Goal: Task Accomplishment & Management: Use online tool/utility

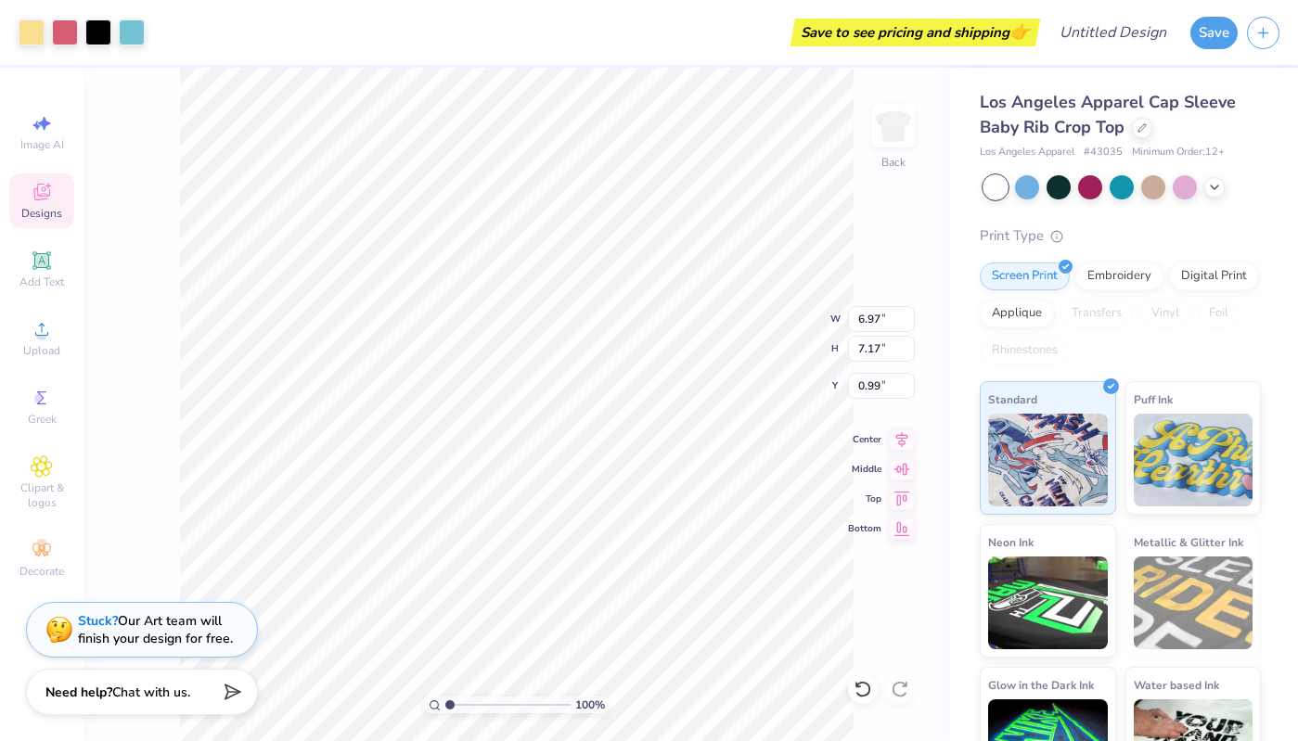
type input "0.99"
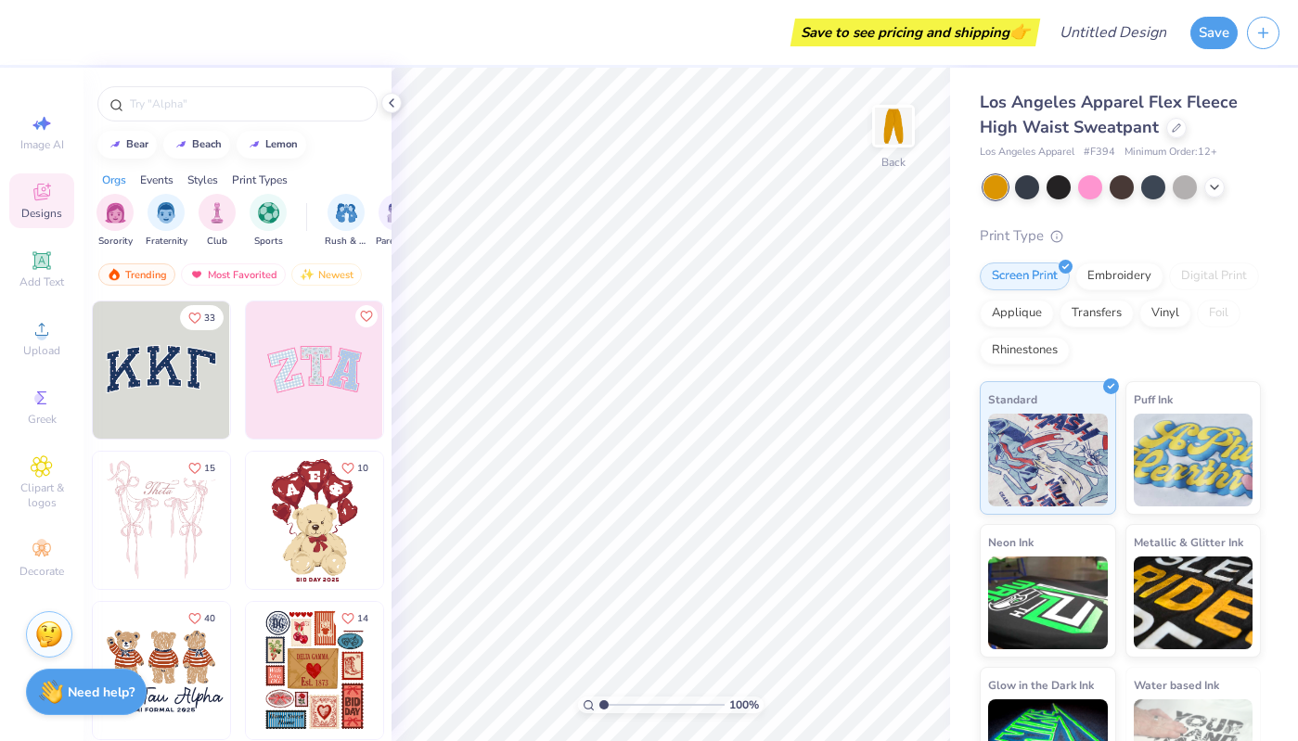
click at [349, 371] on img at bounding box center [314, 369] width 137 height 137
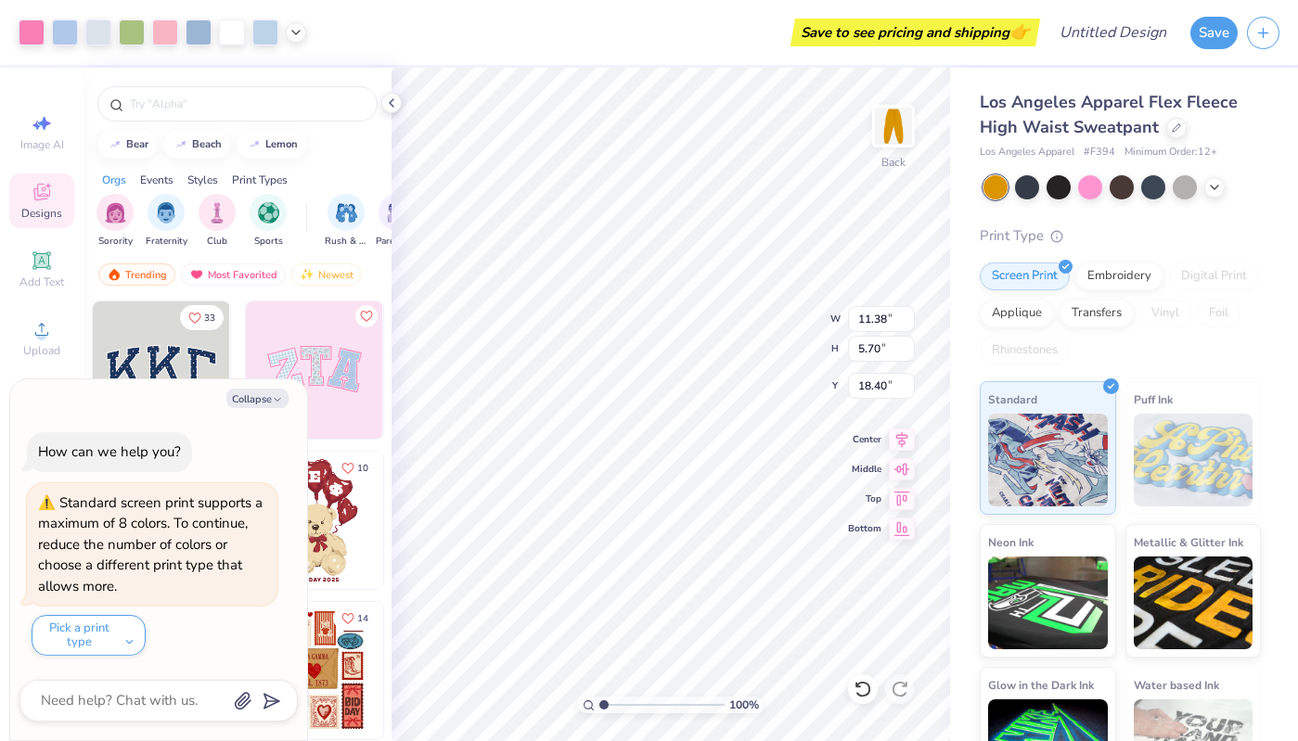
type textarea "x"
type input "9.09"
type input "4.55"
type textarea "x"
type input "8.50"
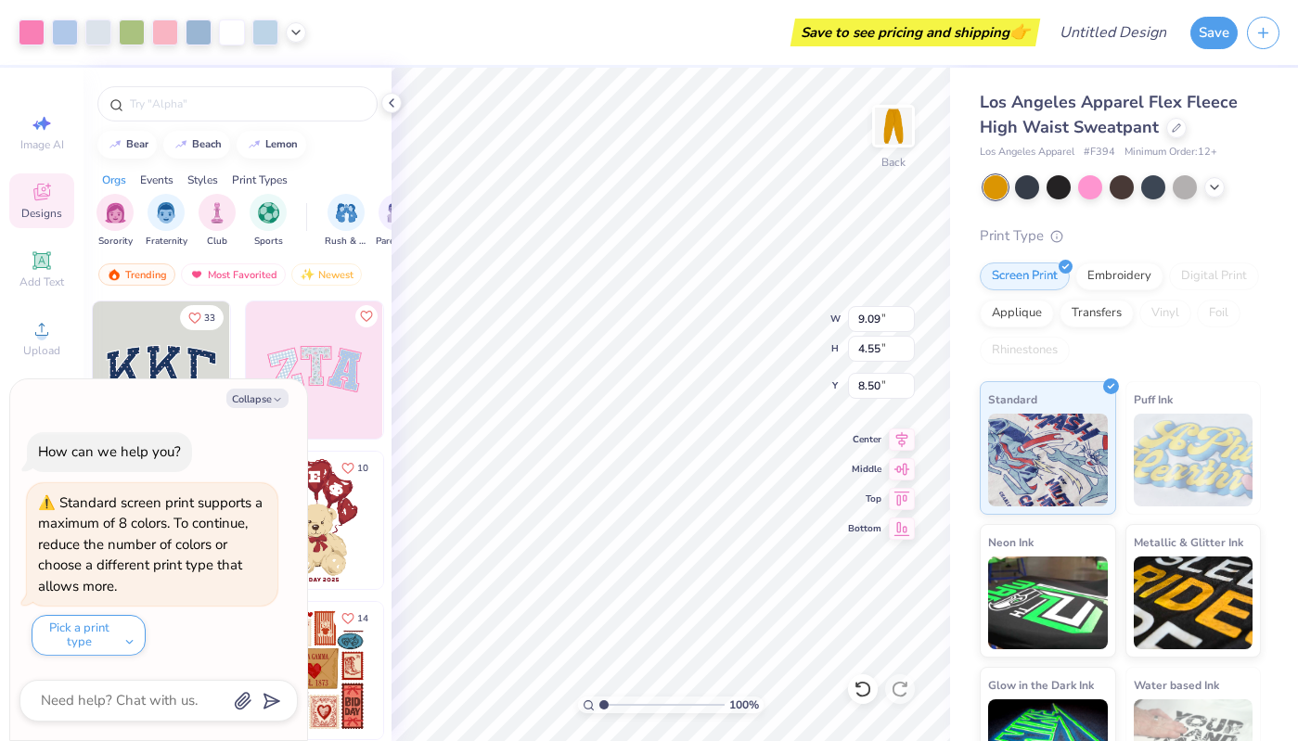
type textarea "x"
type input "12.43"
click at [199, 352] on img at bounding box center [161, 369] width 137 height 137
type textarea "x"
type input "8.91"
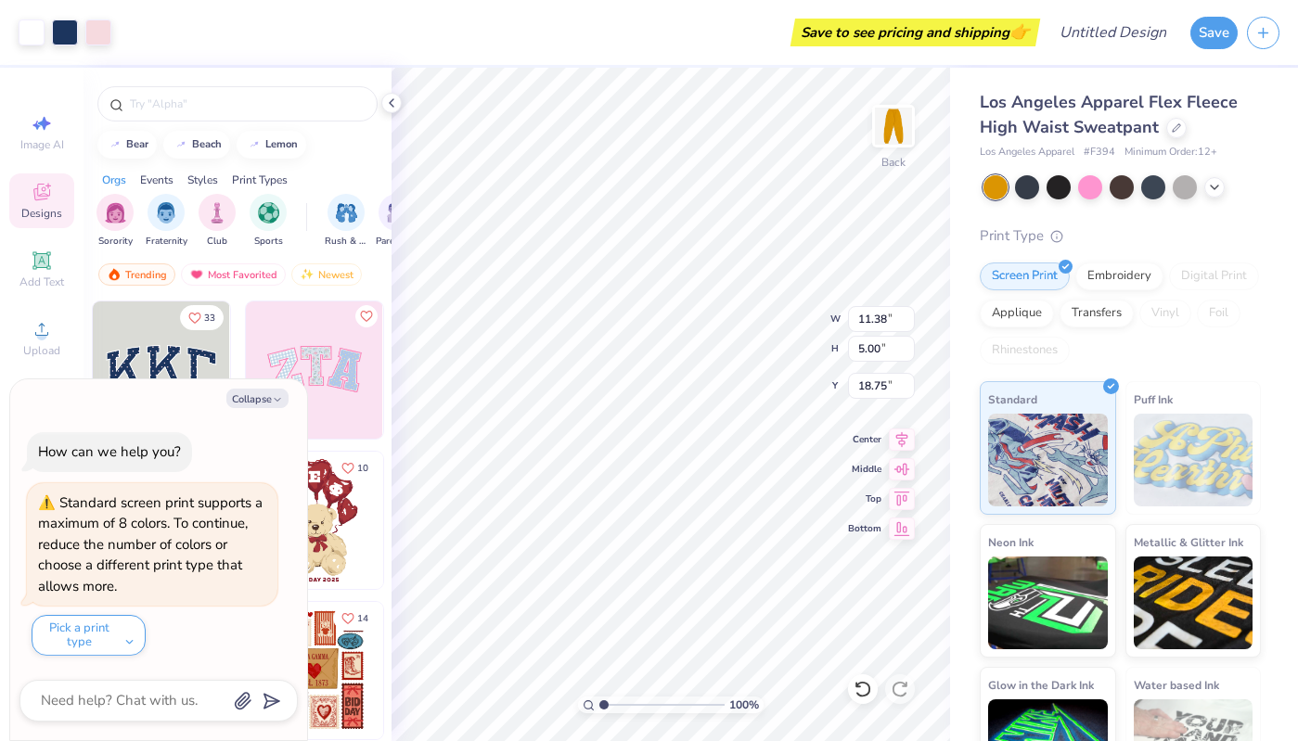
type input "3.91"
type textarea "x"
type input "19.79"
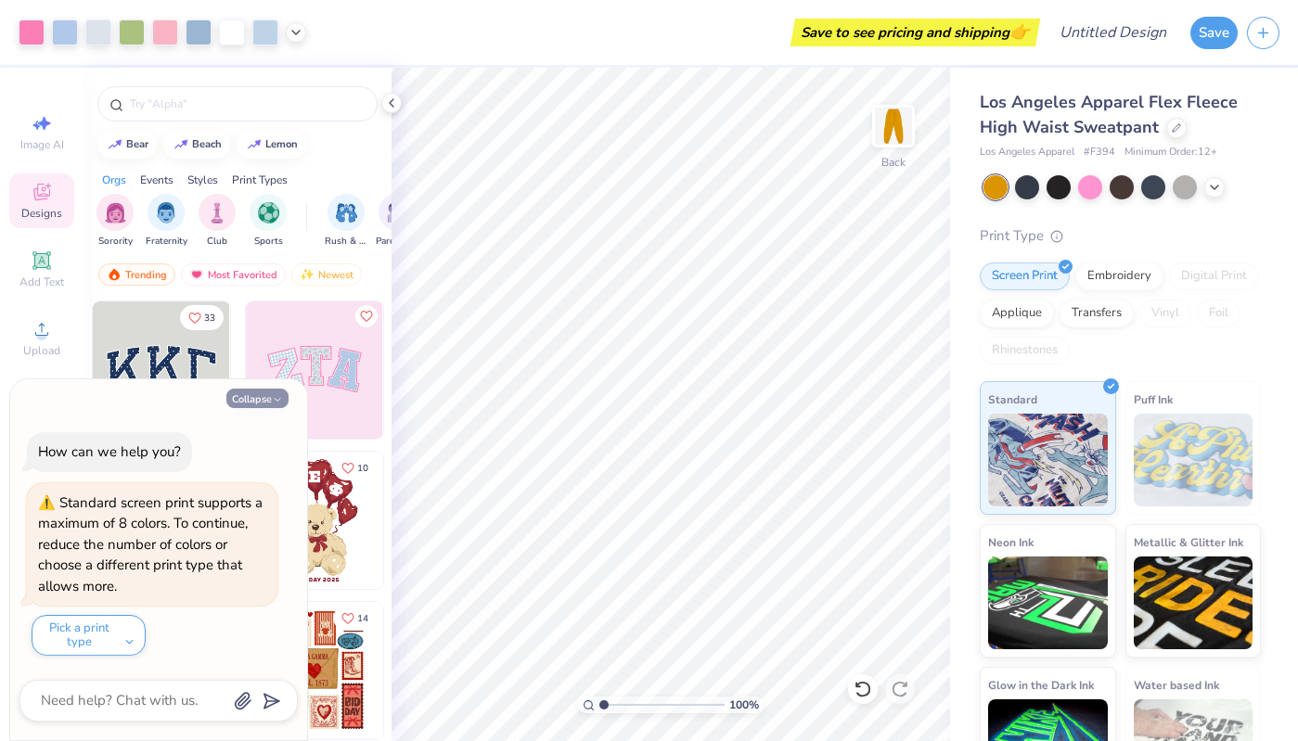
click at [263, 396] on button "Collapse" at bounding box center [257, 398] width 62 height 19
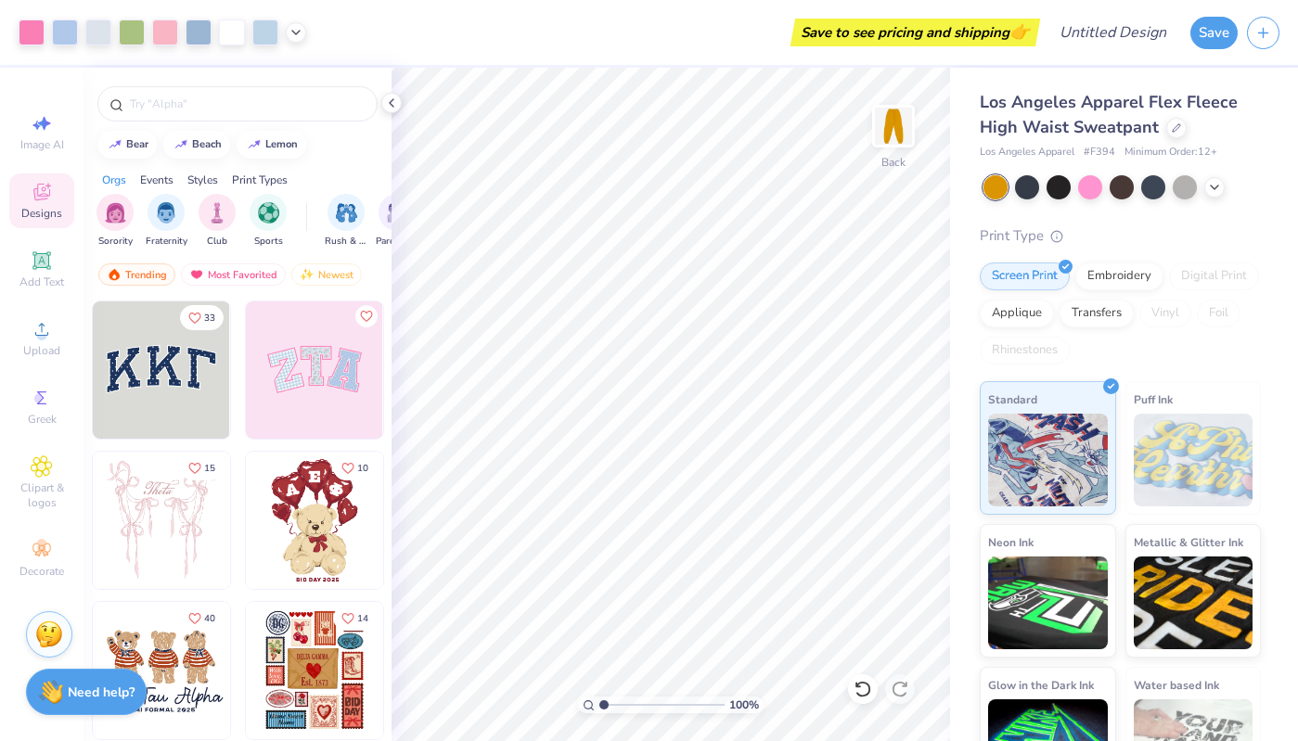
click at [312, 529] on img at bounding box center [314, 520] width 137 height 137
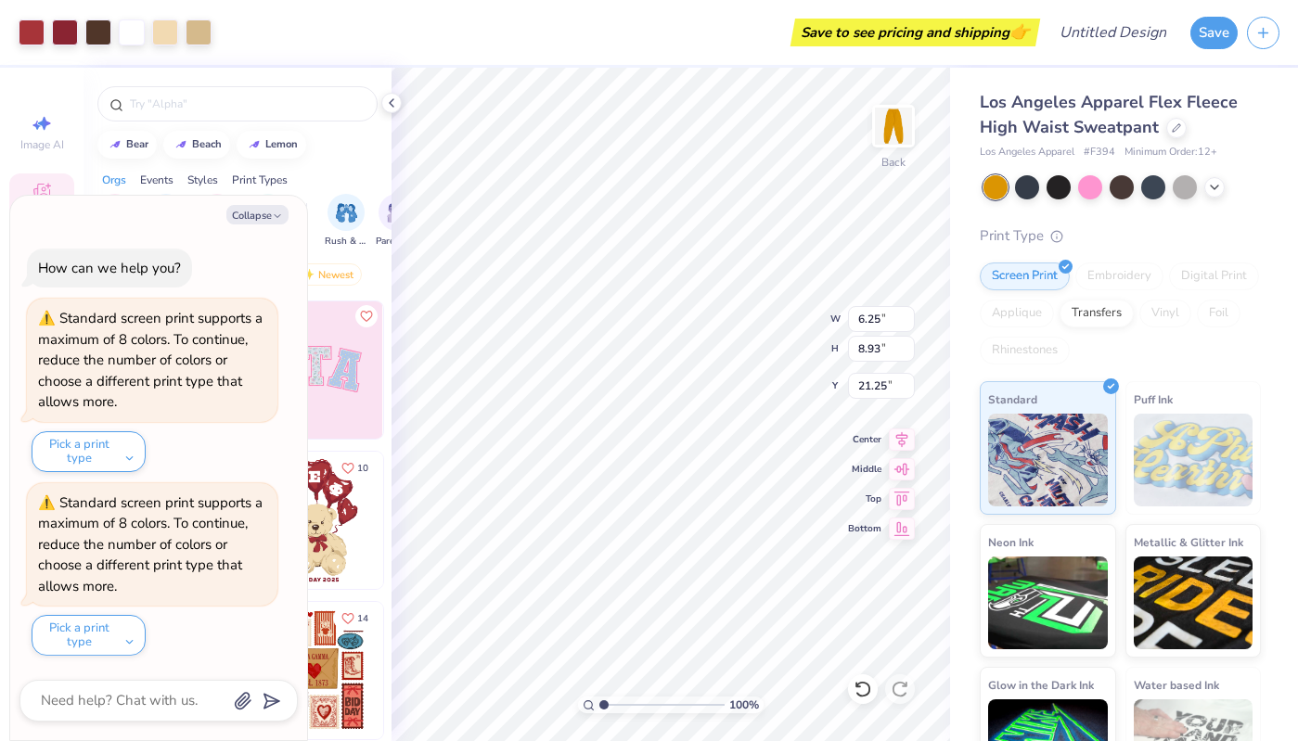
type textarea "x"
type input "21.25"
click at [257, 215] on button "Collapse" at bounding box center [257, 214] width 62 height 19
type textarea "x"
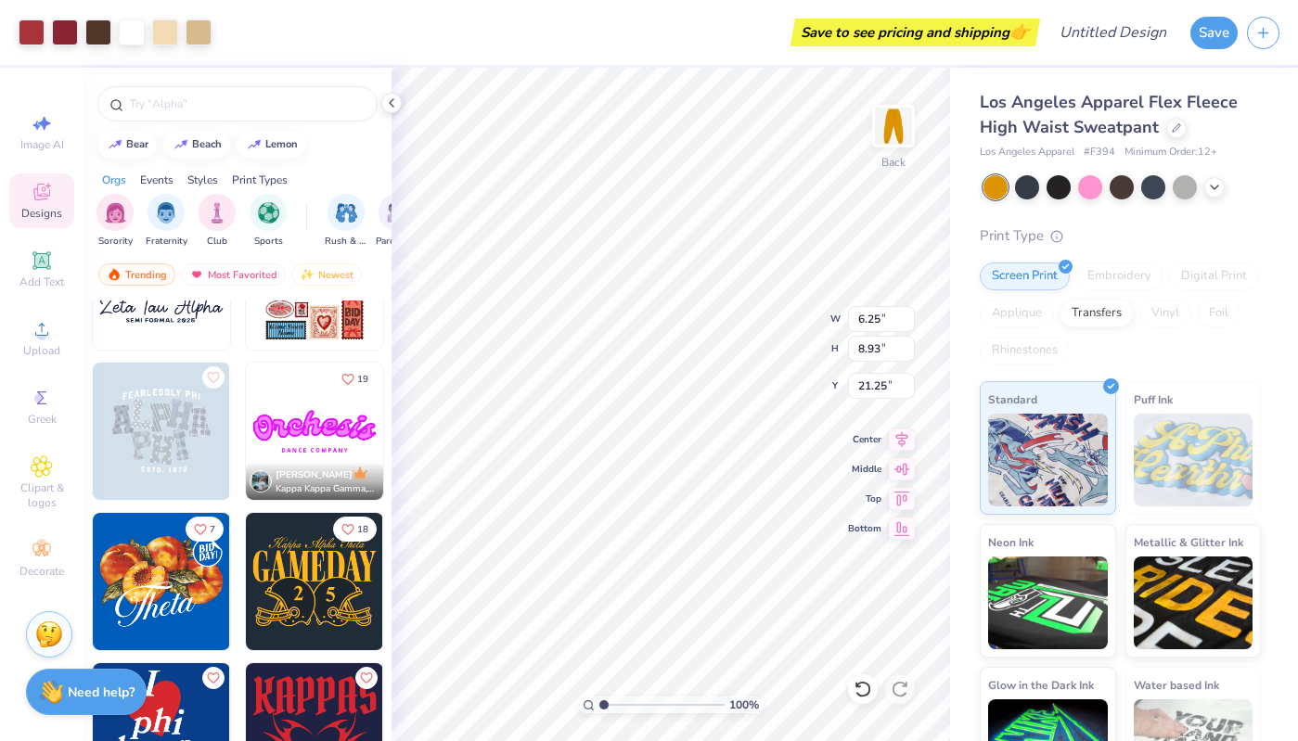
scroll to position [386, 0]
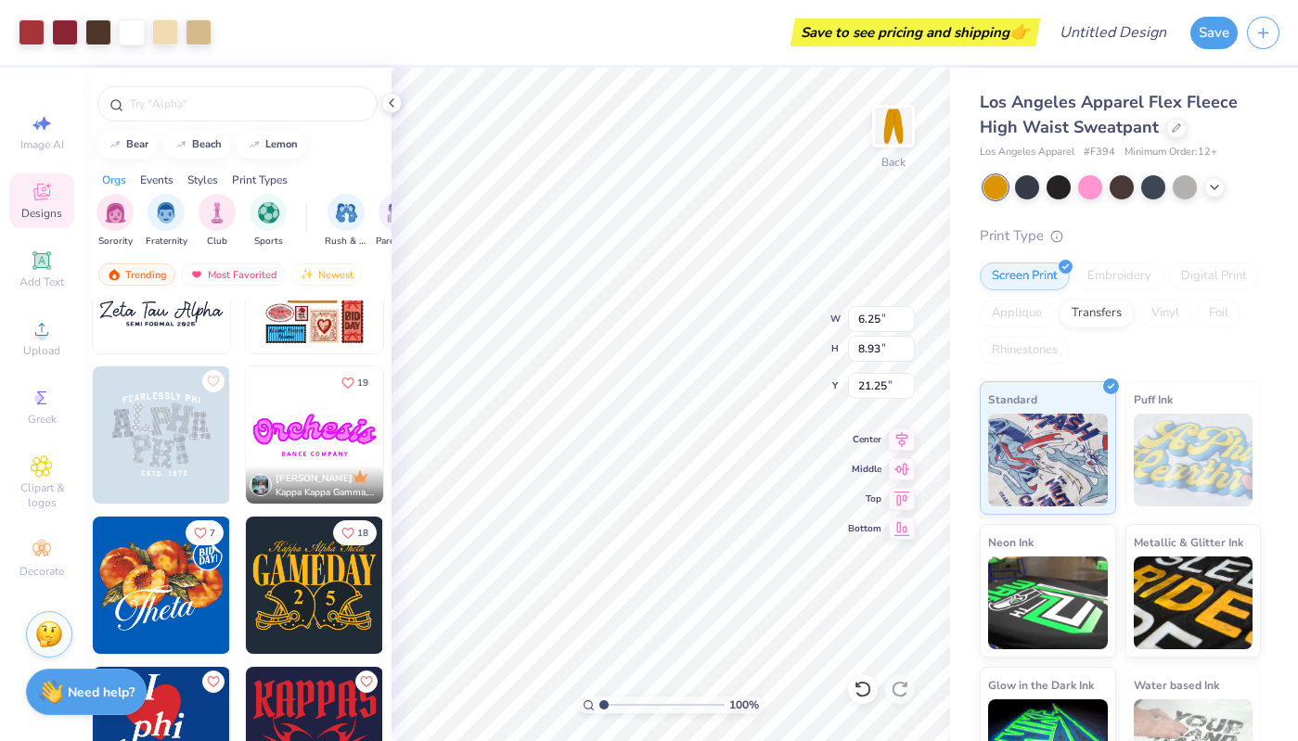
click at [302, 439] on img at bounding box center [314, 434] width 137 height 137
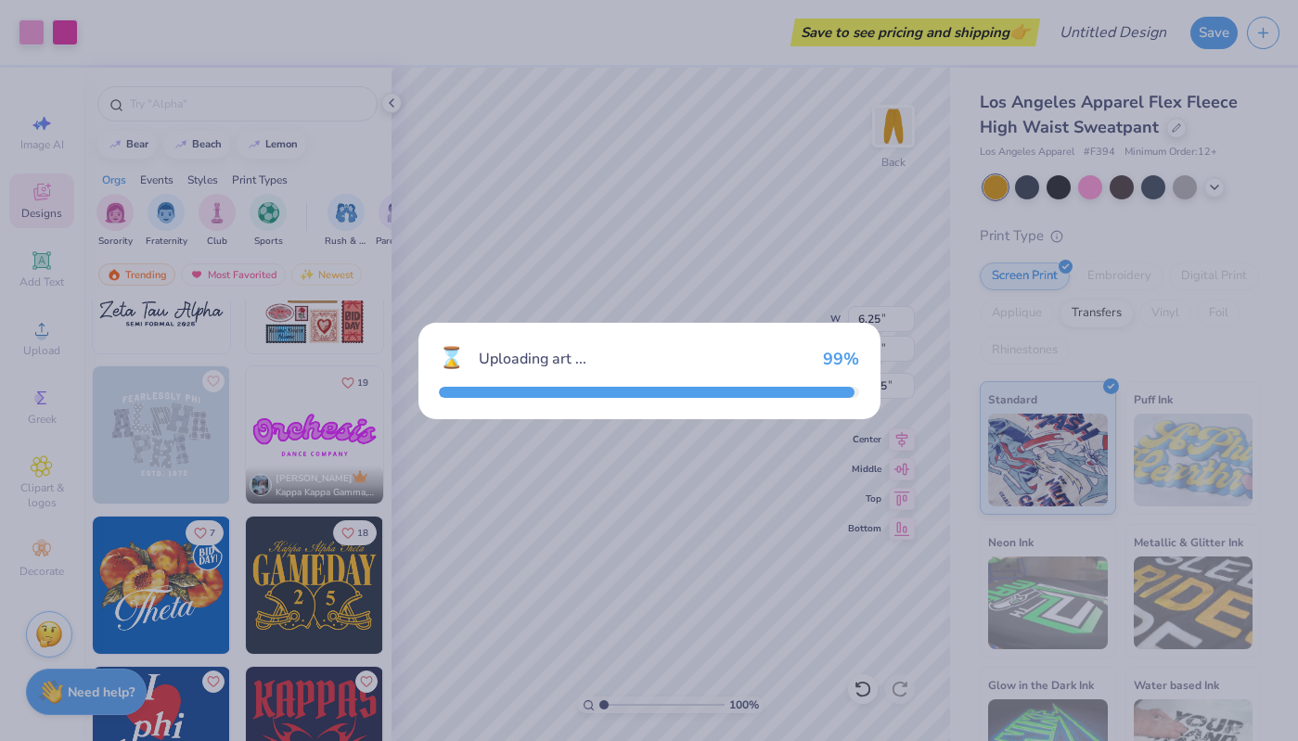
type input "11.38"
type input "3.88"
type input "19.31"
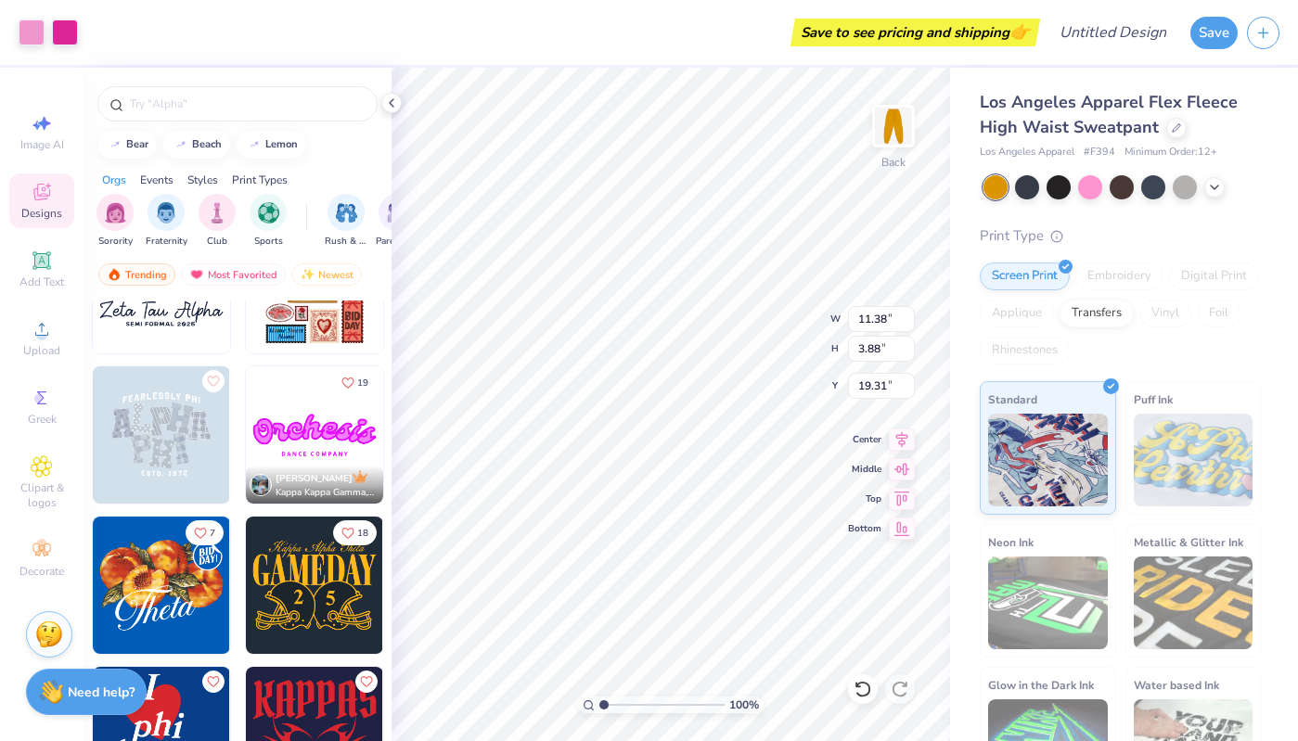
type input "8.91"
type input "3.91"
type input "24.94"
type input "11.38"
type input "3.88"
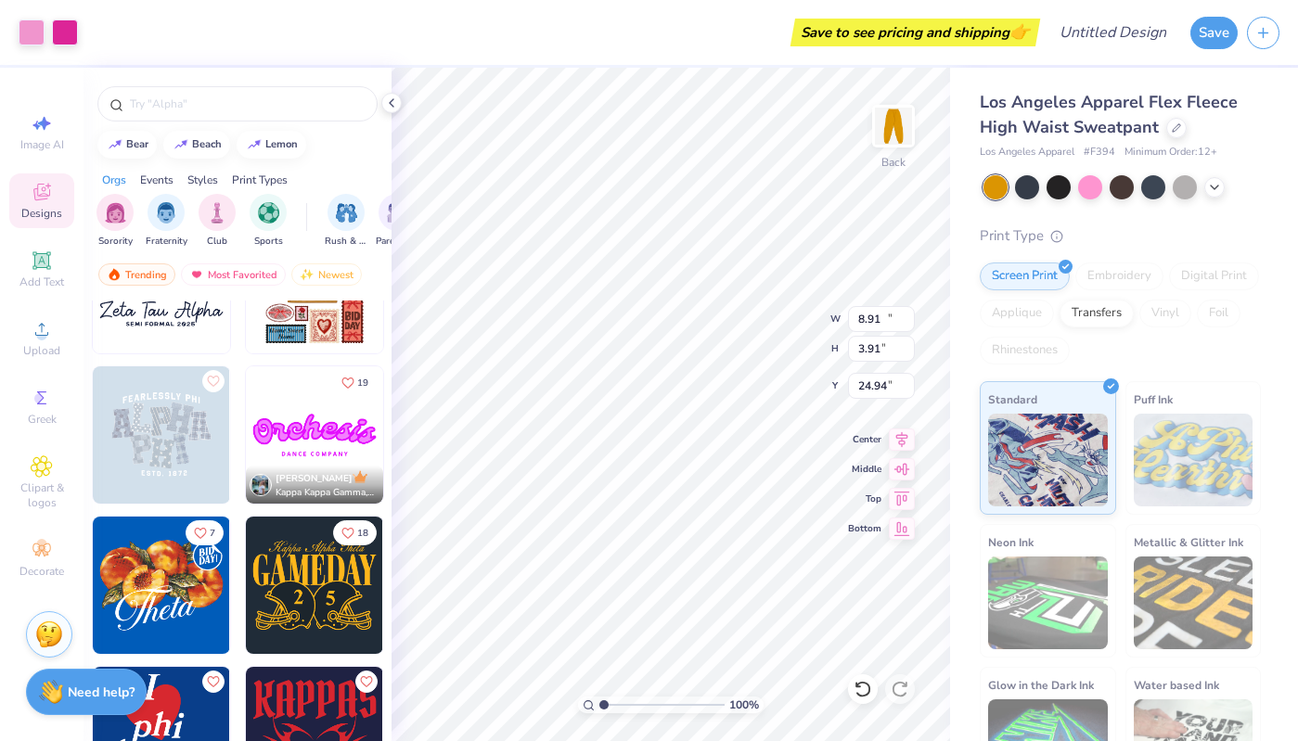
type input "19.31"
